Goal: Information Seeking & Learning: Learn about a topic

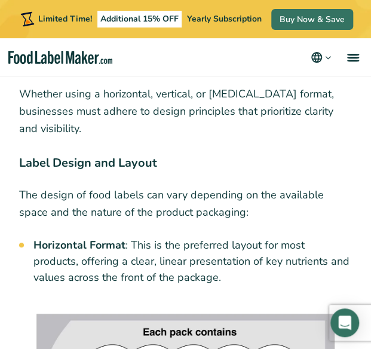
scroll to position [4424, 0]
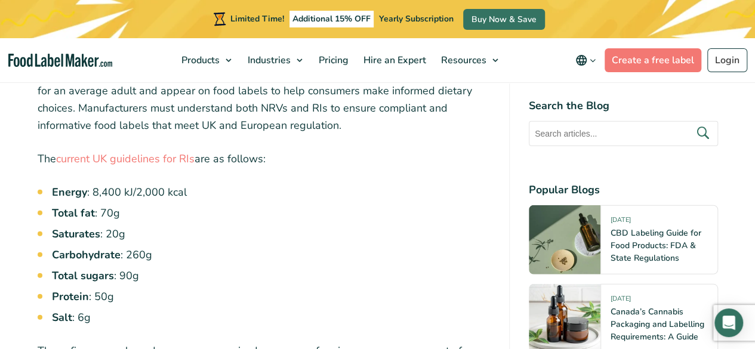
scroll to position [1511, 0]
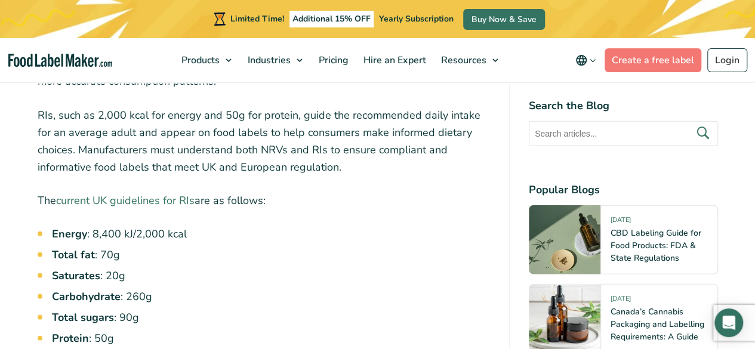
click at [109, 193] on link "current UK guidelines for RIs" at bounding box center [125, 200] width 139 height 14
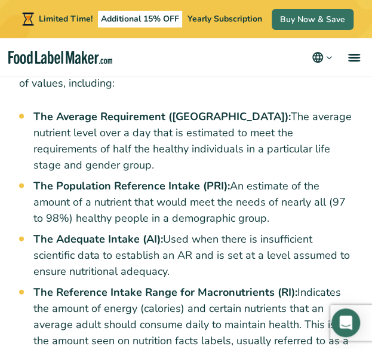
scroll to position [1691, 0]
